Goal: Transaction & Acquisition: Book appointment/travel/reservation

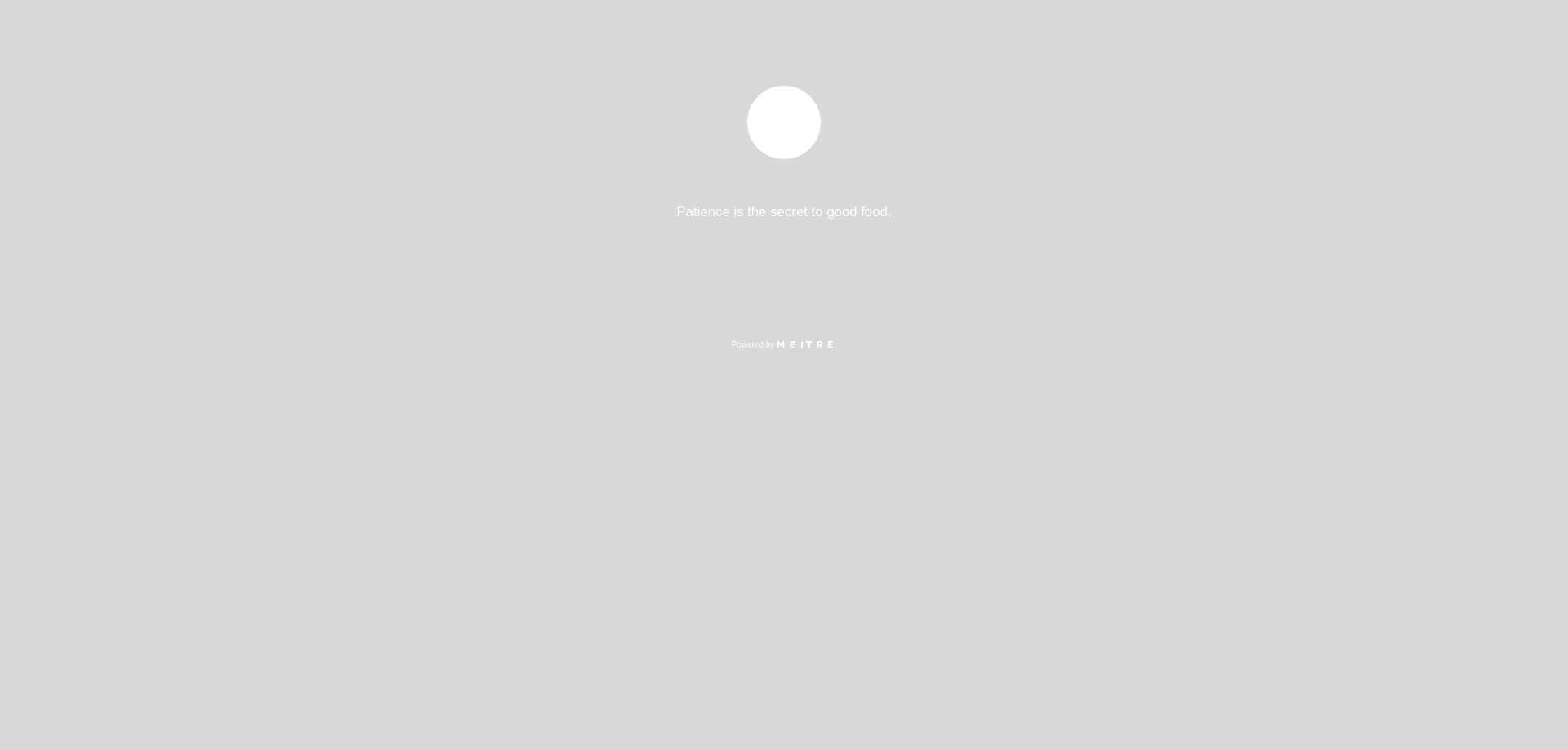
select select "es"
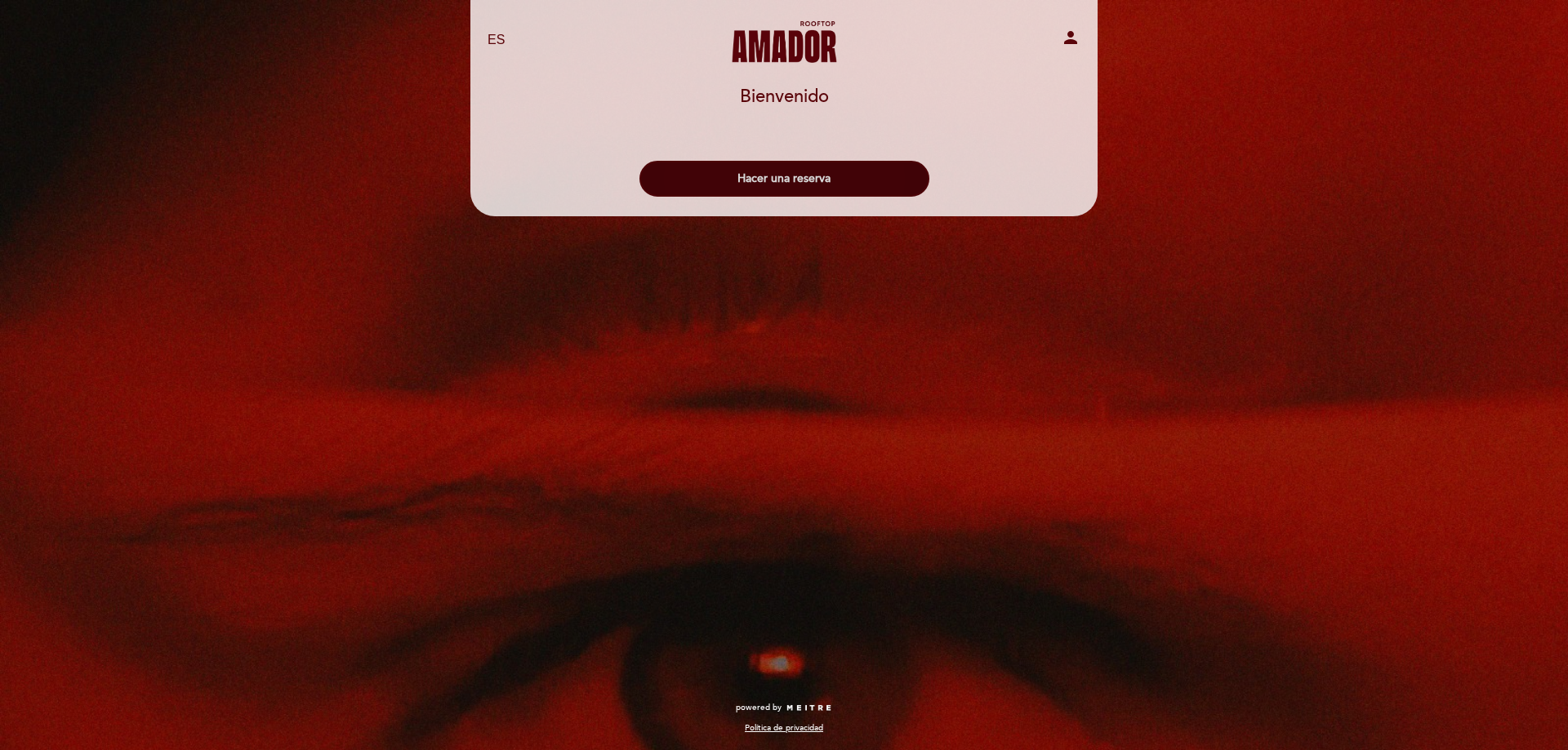
click at [788, 182] on button "Hacer una reserva" at bounding box center [784, 178] width 290 height 36
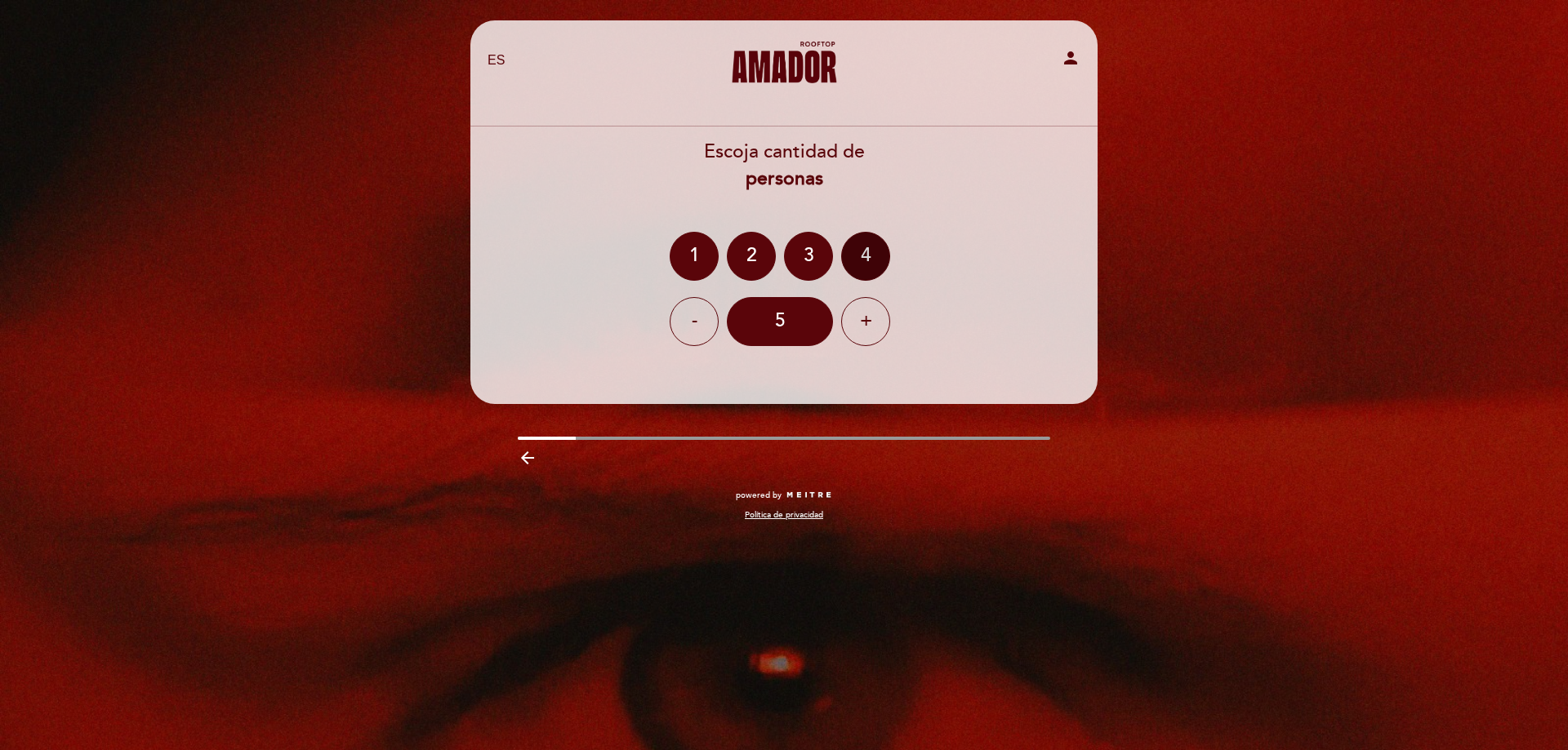
click at [865, 263] on div "4" at bounding box center [865, 255] width 49 height 48
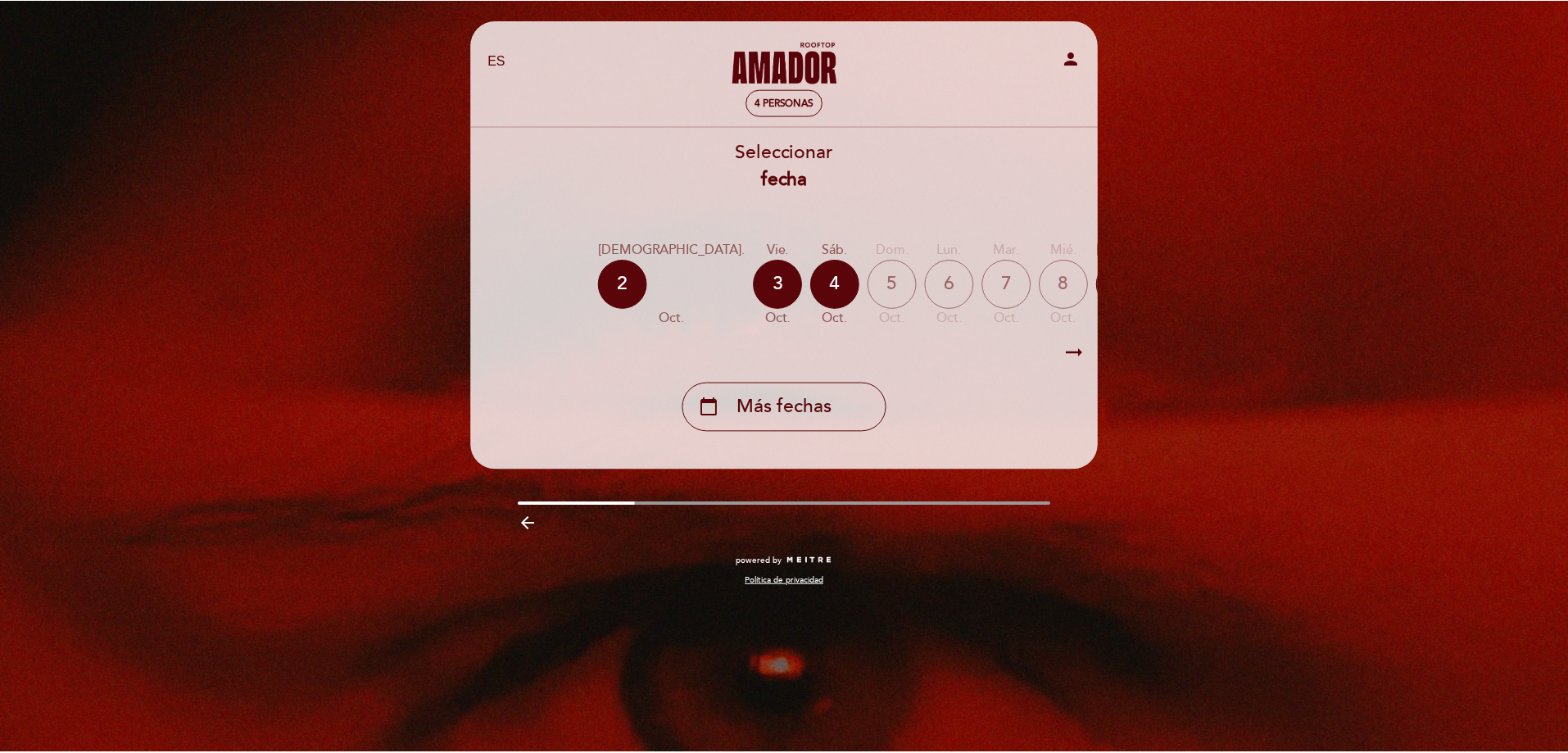
scroll to position [0, 31]
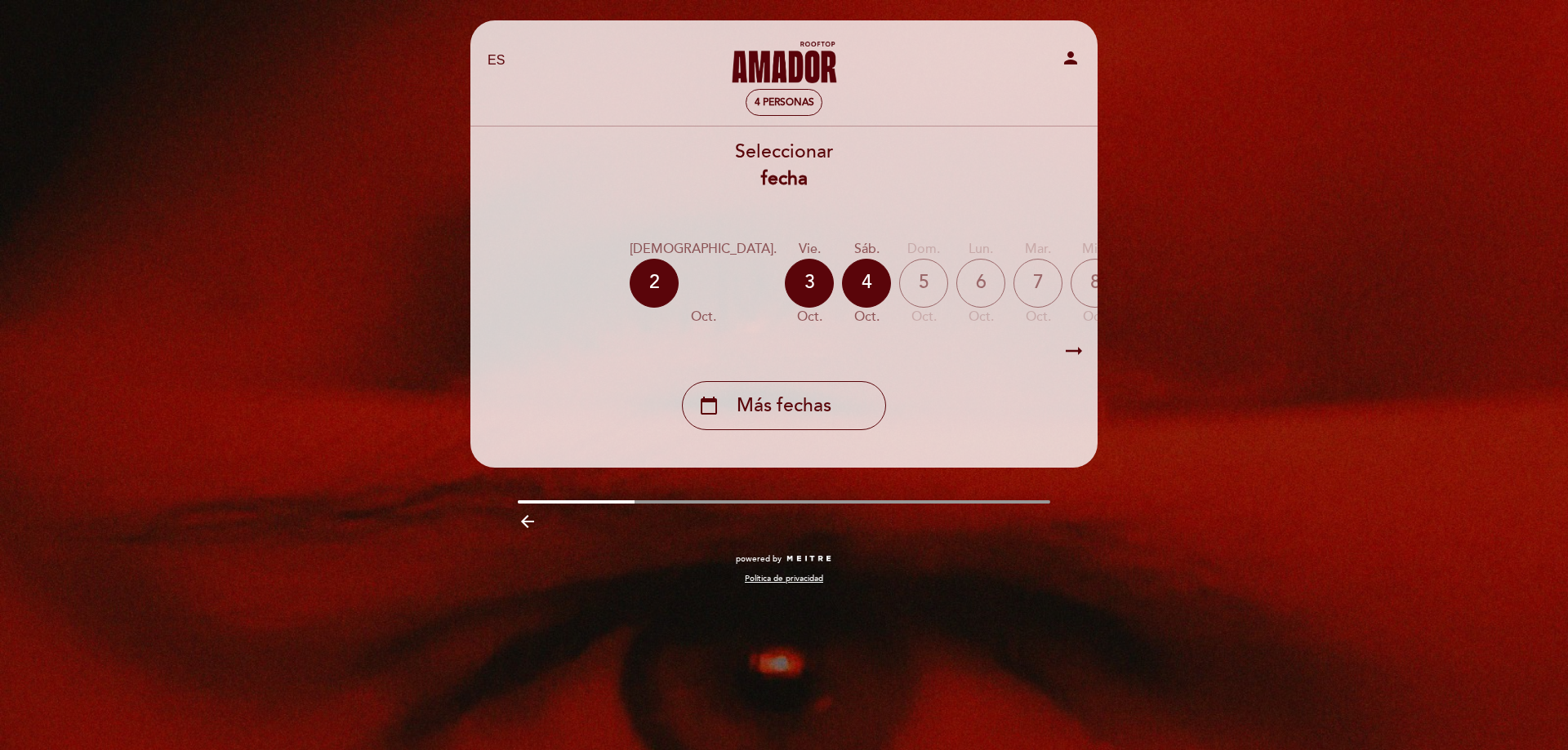
click at [948, 422] on div "calendar_today Más fechas" at bounding box center [783, 400] width 629 height 61
click at [785, 292] on div "3" at bounding box center [809, 282] width 49 height 48
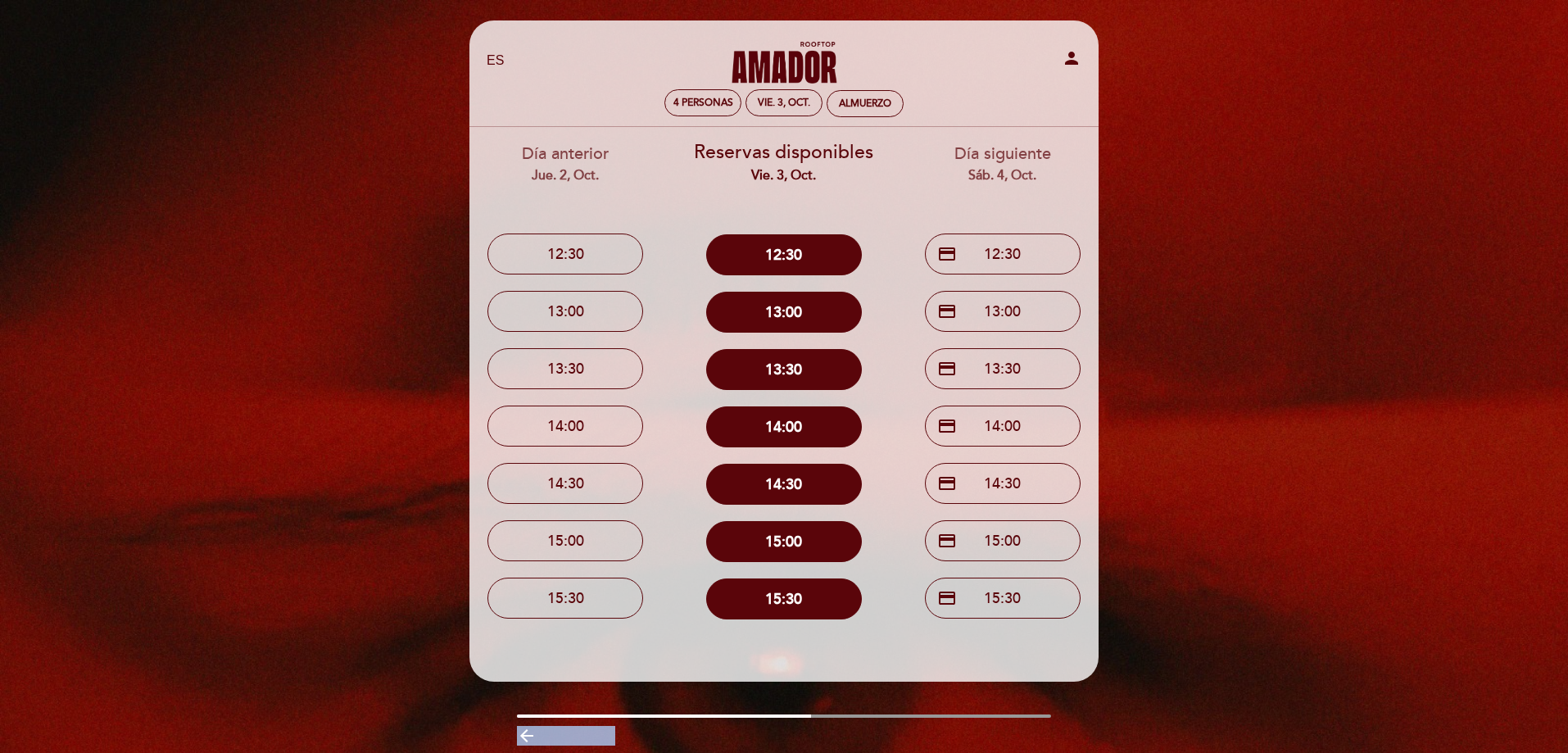
drag, startPoint x: 772, startPoint y: 719, endPoint x: 815, endPoint y: 709, distance: 44.1
click at [815, 709] on div "EN ES PT [PERSON_NAME] Rooftop person 4 personas vie. 3, oct. [GEOGRAPHIC_DATA]…" at bounding box center [784, 418] width 653 height 795
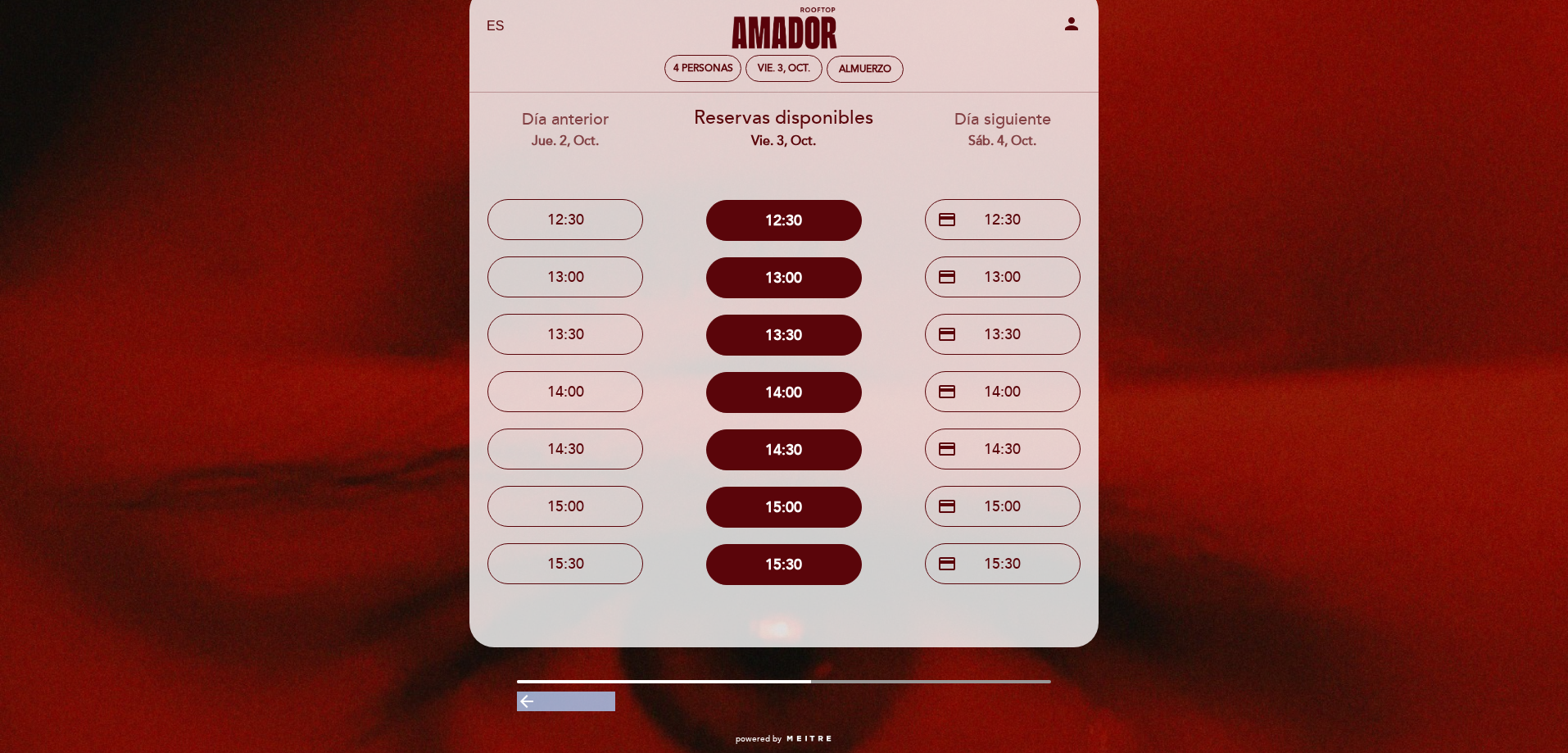
scroll to position [63, 0]
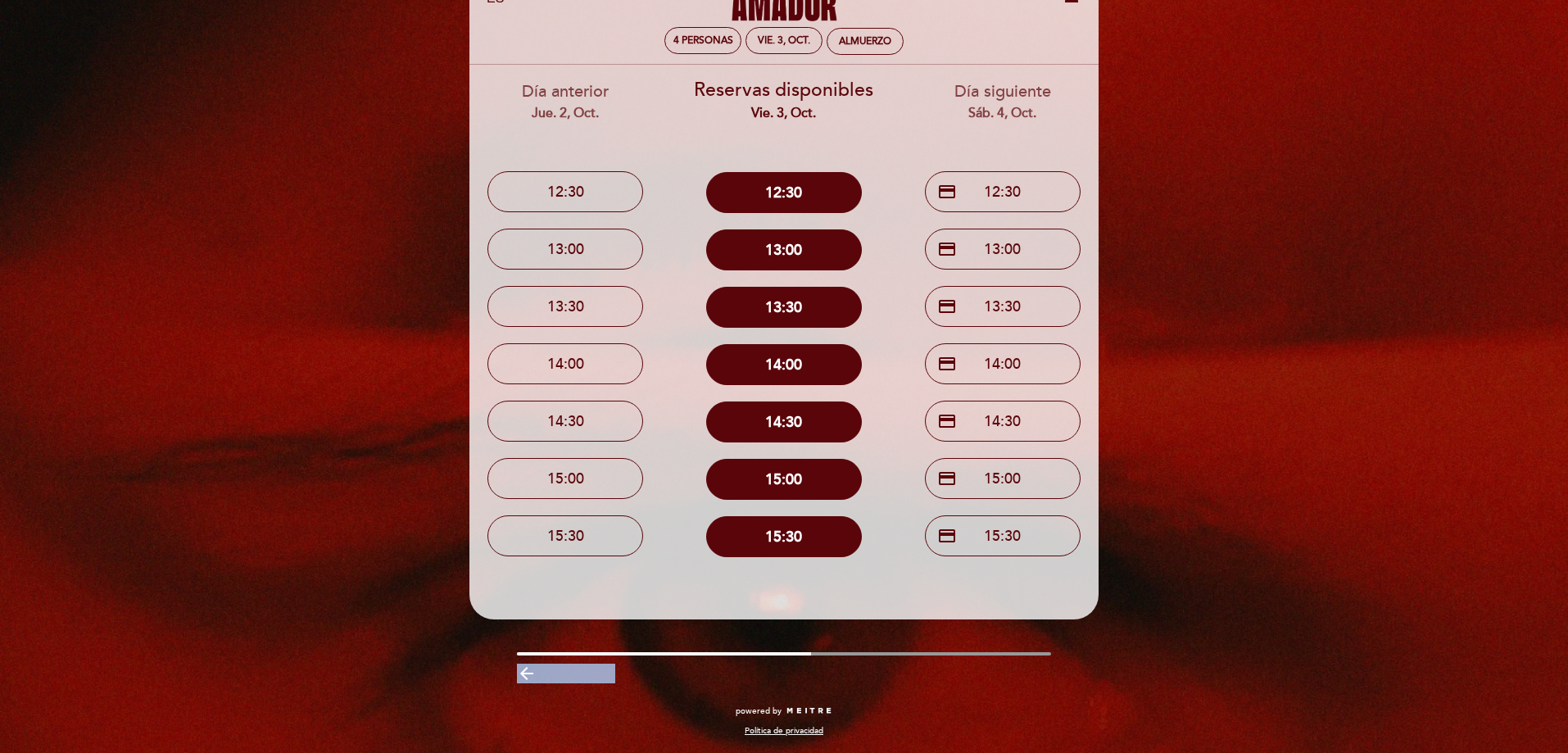
click at [531, 680] on icon "arrow_backward" at bounding box center [526, 674] width 20 height 20
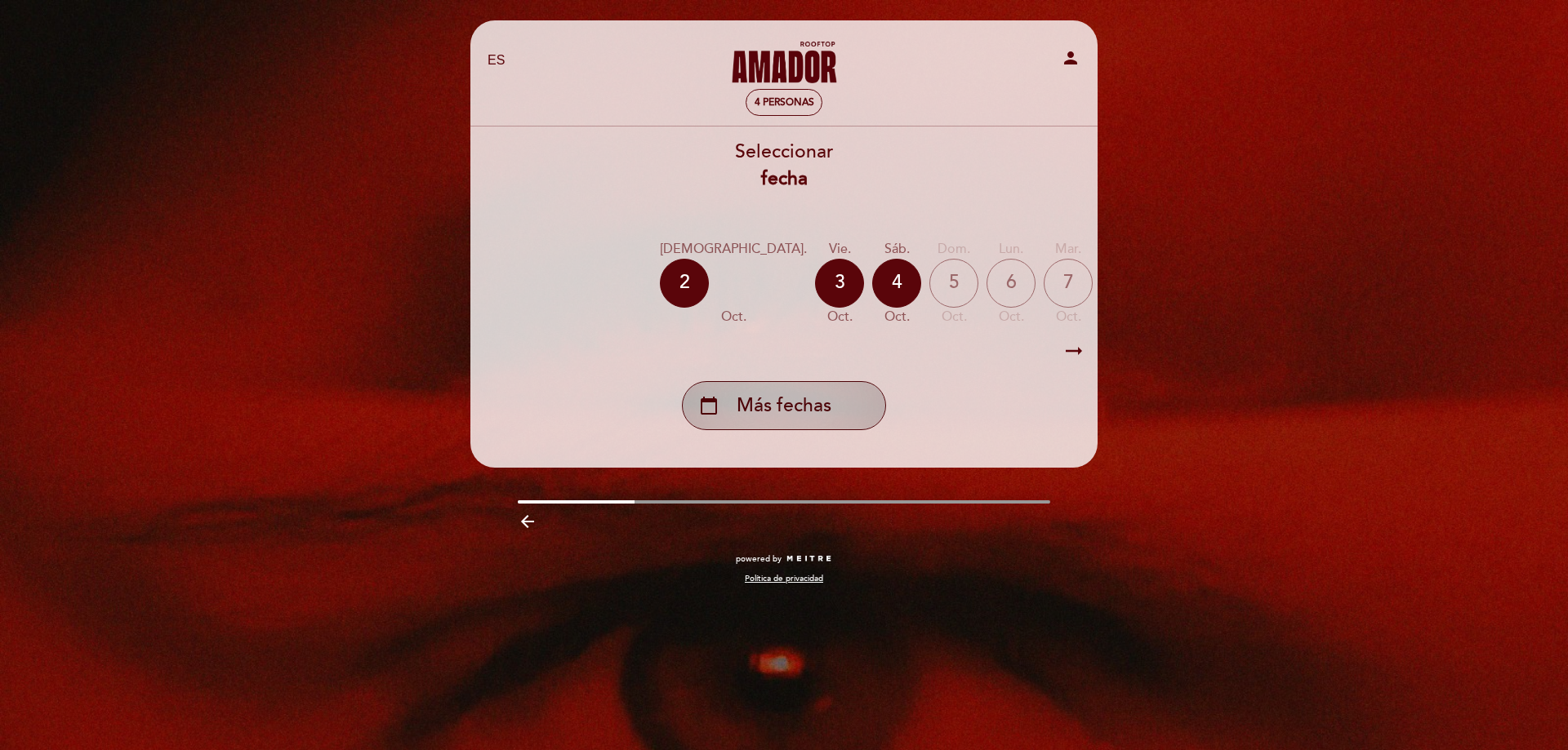
click at [783, 420] on span "Más fechas" at bounding box center [784, 406] width 95 height 27
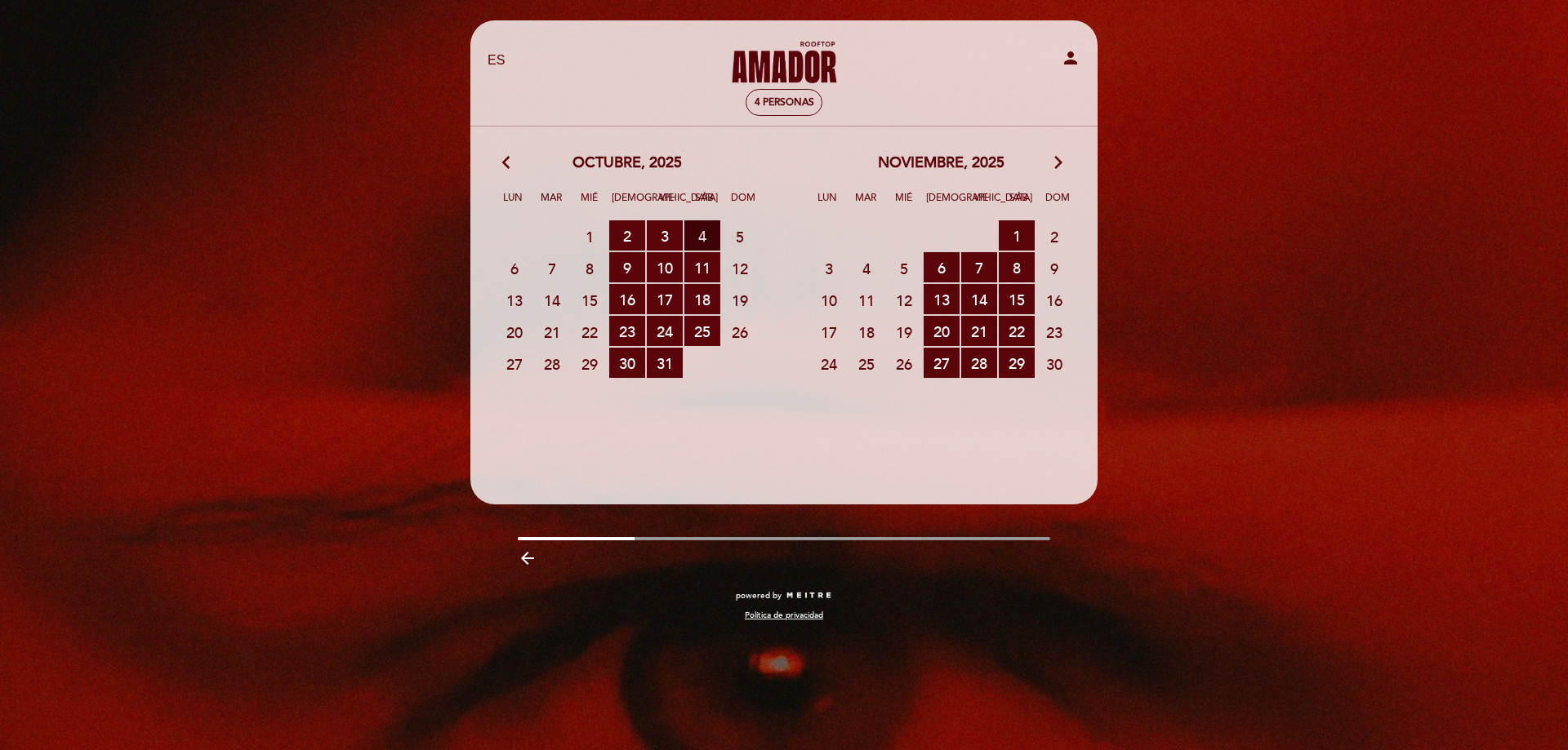
click at [707, 235] on span "4 RESERVAS DISPONIBLES" at bounding box center [702, 235] width 36 height 31
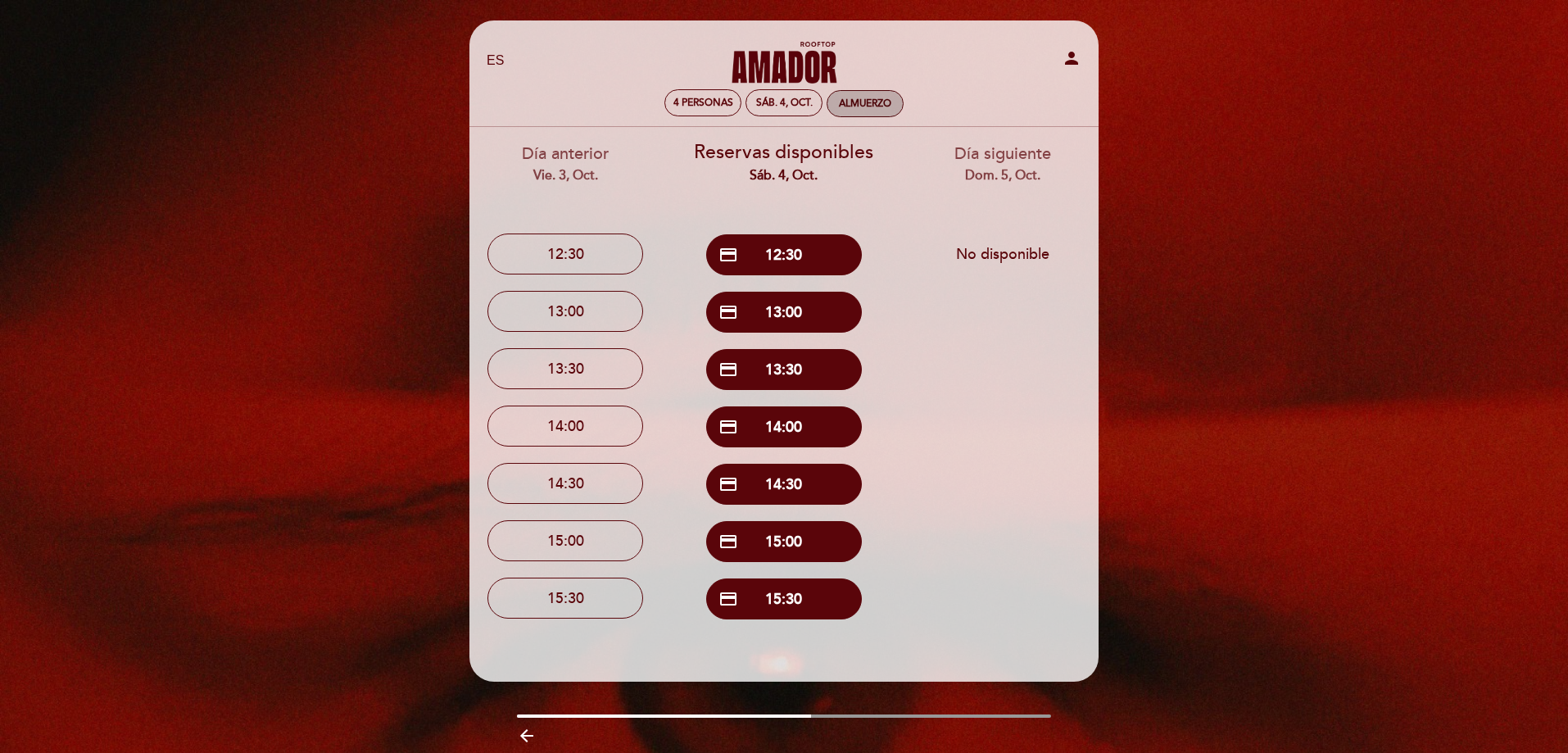
click at [857, 99] on div "Almuerzo" at bounding box center [865, 103] width 53 height 12
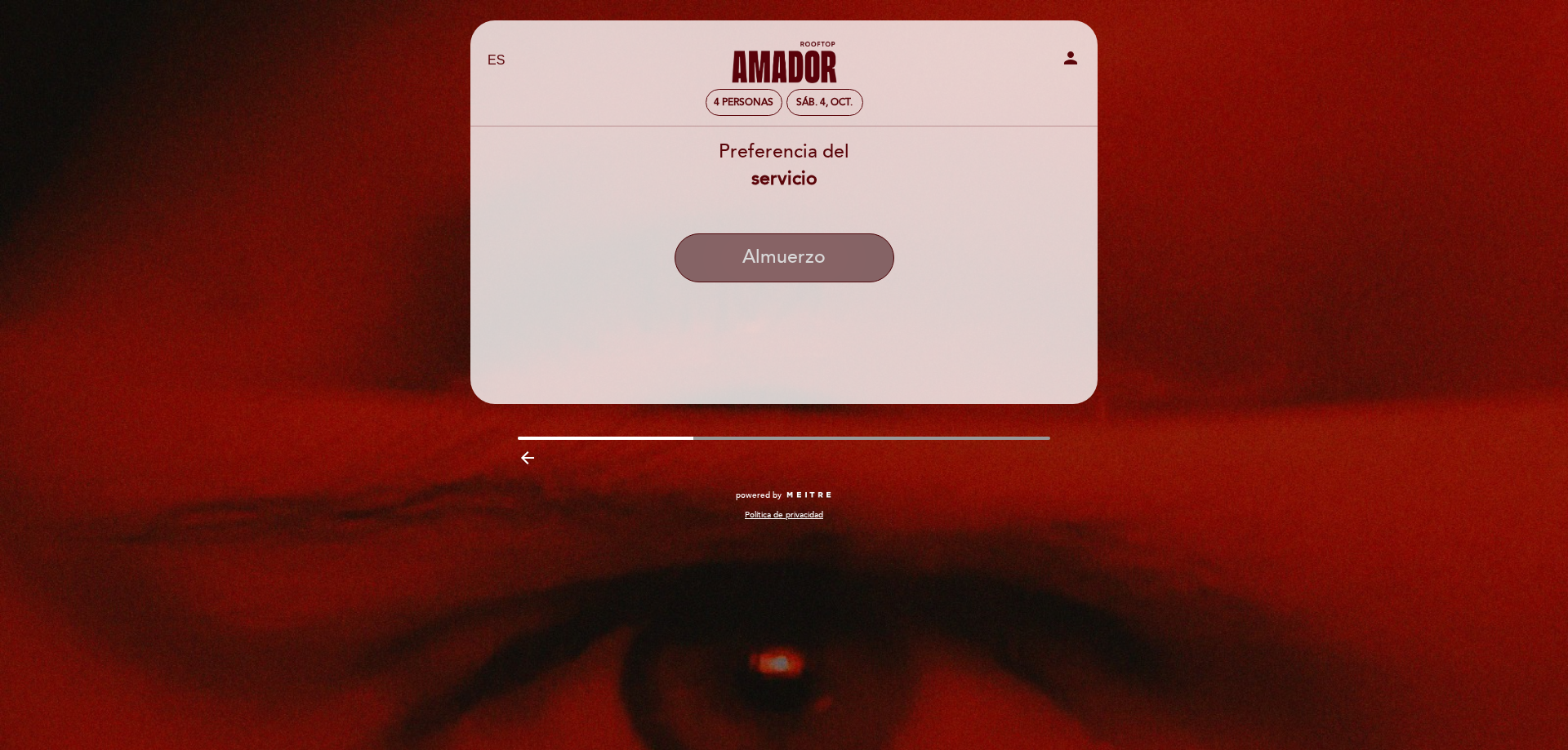
click at [811, 268] on button "Almuerzo" at bounding box center [784, 257] width 220 height 48
